Goal: Browse casually

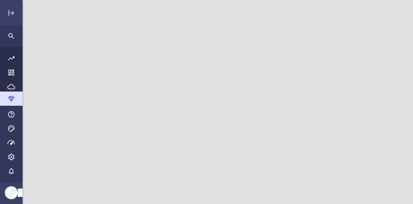
scroll to position [214, 400]
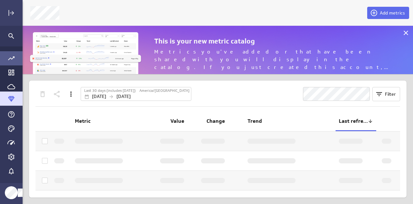
scroll to position [58, 400]
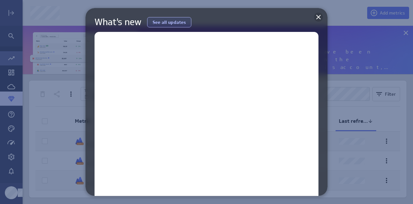
click at [316, 15] on icon at bounding box center [318, 17] width 8 height 8
